Goal: Navigation & Orientation: Find specific page/section

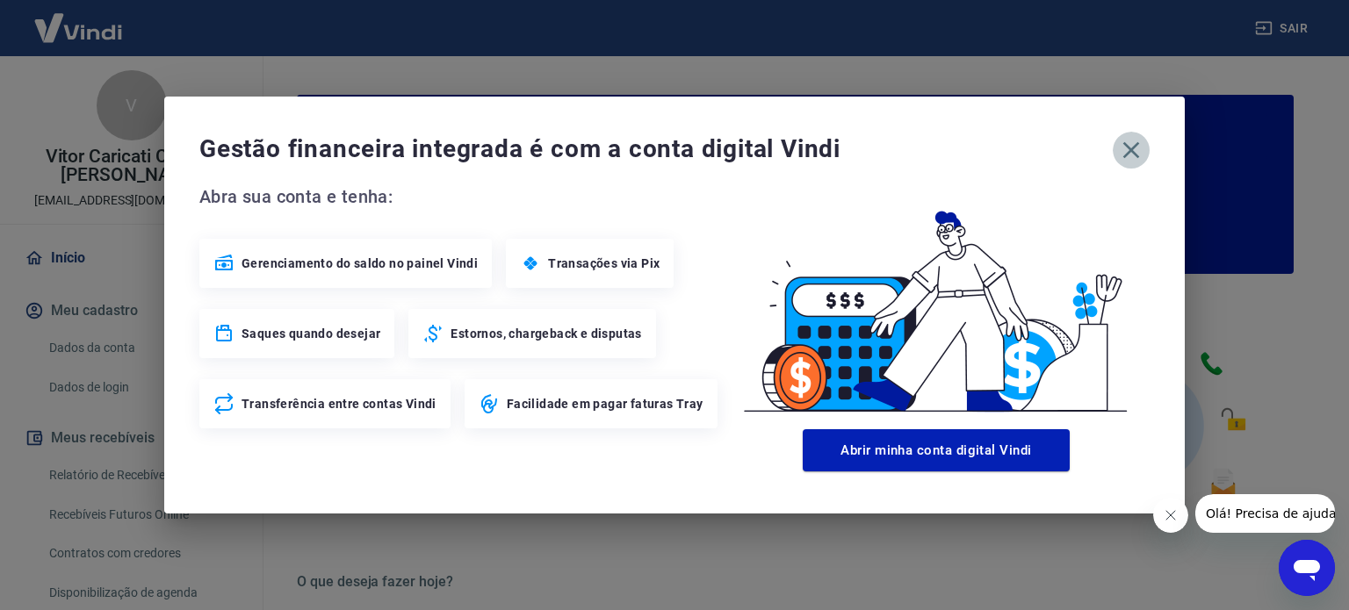
click at [1120, 150] on icon "button" at bounding box center [1131, 150] width 28 height 28
